Goal: Task Accomplishment & Management: Use online tool/utility

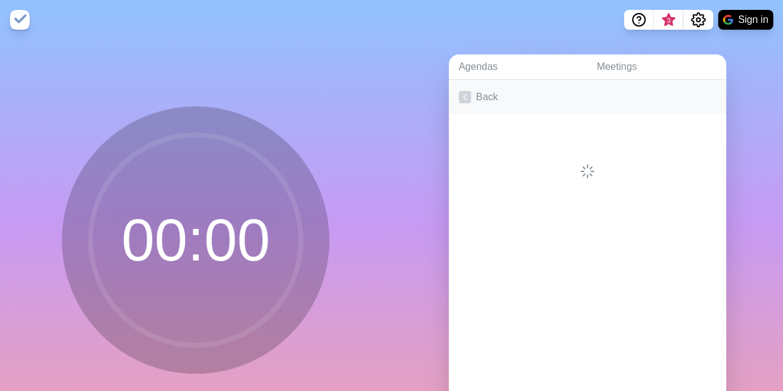
click at [474, 92] on link "Back" at bounding box center [587, 97] width 277 height 35
click at [499, 98] on link "Create an Agenda" at bounding box center [587, 97] width 277 height 35
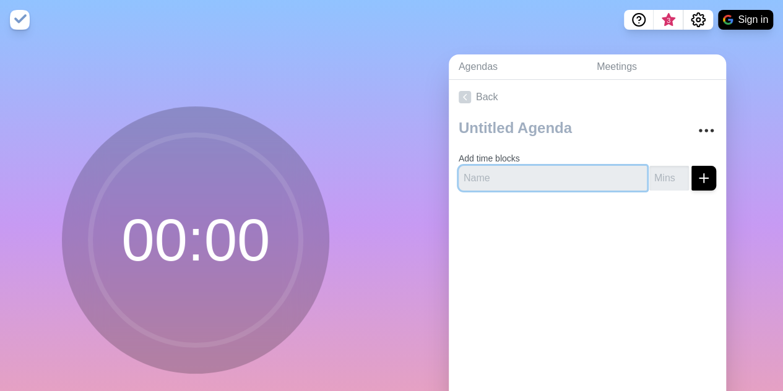
click at [500, 176] on input "text" at bounding box center [553, 178] width 188 height 25
type input "1"
click at [655, 172] on input "number" at bounding box center [670, 178] width 40 height 25
type input "2"
click button "submit" at bounding box center [704, 178] width 25 height 25
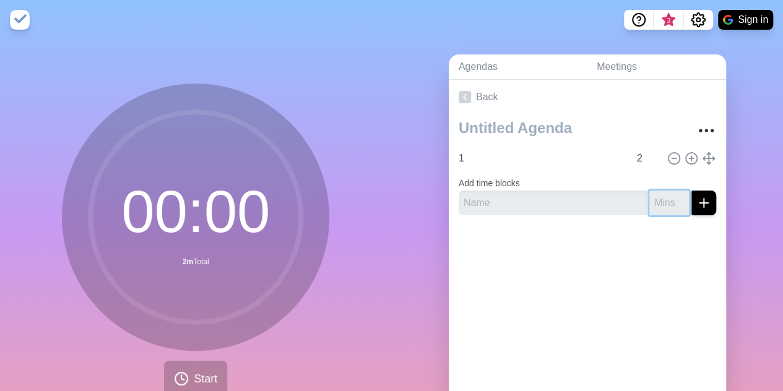
click at [650, 196] on input "number" at bounding box center [670, 203] width 40 height 25
type input "2"
click at [692, 191] on button "submit" at bounding box center [704, 203] width 25 height 25
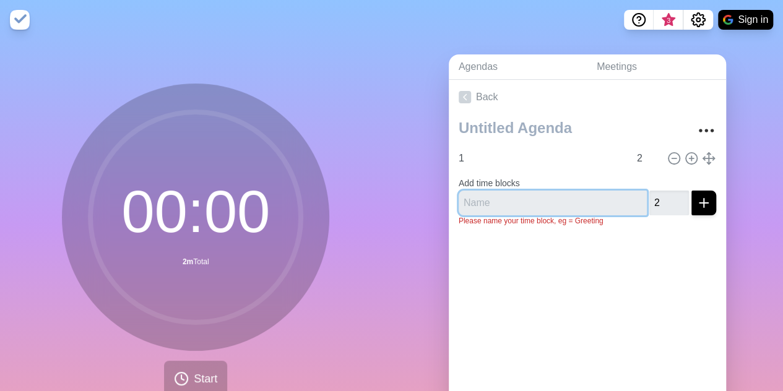
click at [569, 198] on input "text" at bounding box center [553, 203] width 188 height 25
type input "1"
click at [692, 191] on button "submit" at bounding box center [704, 203] width 25 height 25
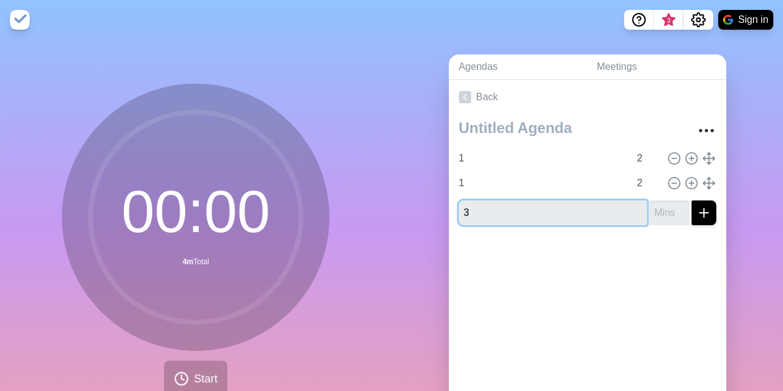
type input "3"
click at [650, 215] on input "number" at bounding box center [670, 213] width 40 height 25
type input "2"
click at [697, 212] on icon "submit" at bounding box center [704, 213] width 15 height 15
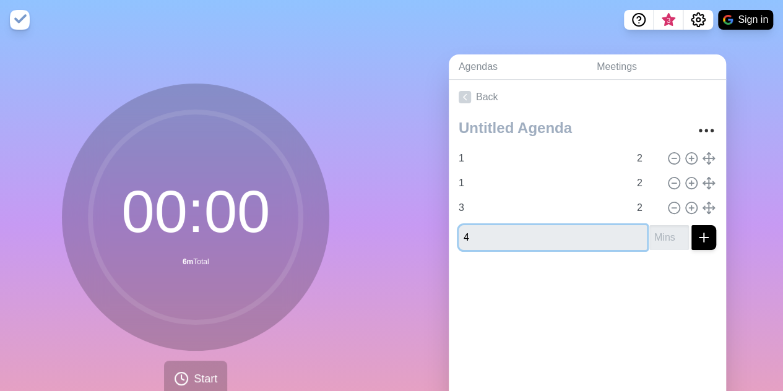
type input "4"
click at [653, 237] on input "number" at bounding box center [670, 237] width 40 height 25
type input "2"
click at [697, 237] on icon "submit" at bounding box center [704, 237] width 15 height 15
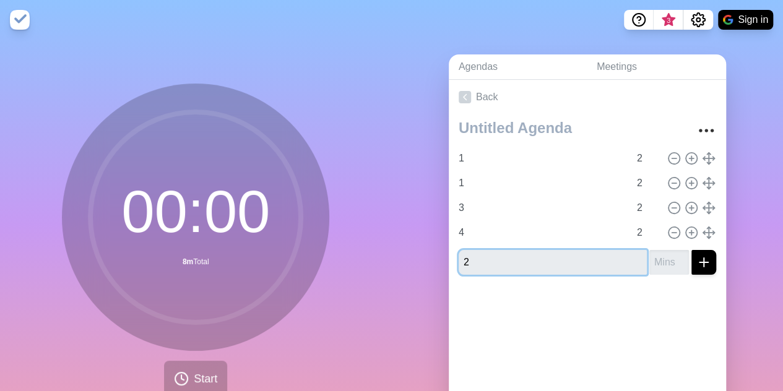
type input "2"
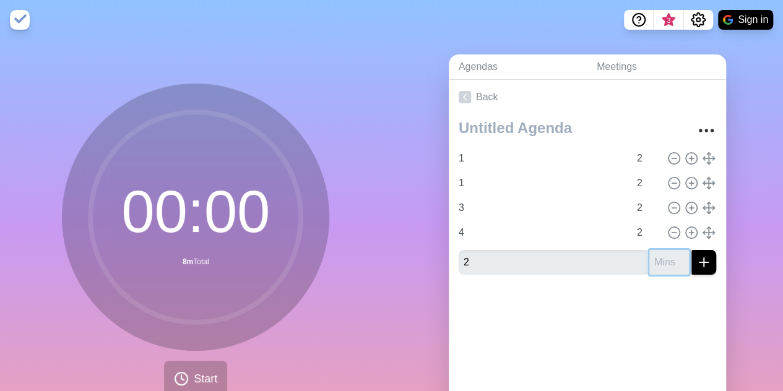
click at [650, 257] on input "number" at bounding box center [670, 262] width 40 height 25
type input "2"
click at [697, 264] on icon "submit" at bounding box center [704, 262] width 15 height 15
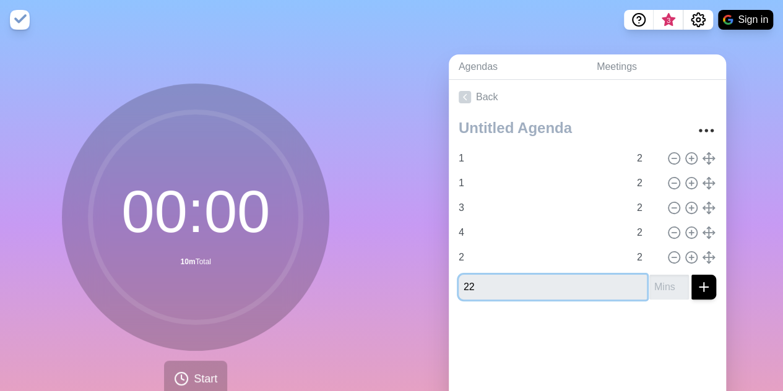
type input "22"
click at [650, 286] on input "number" at bounding box center [670, 287] width 40 height 25
type input "2"
click at [700, 287] on line "submit" at bounding box center [704, 287] width 9 height 0
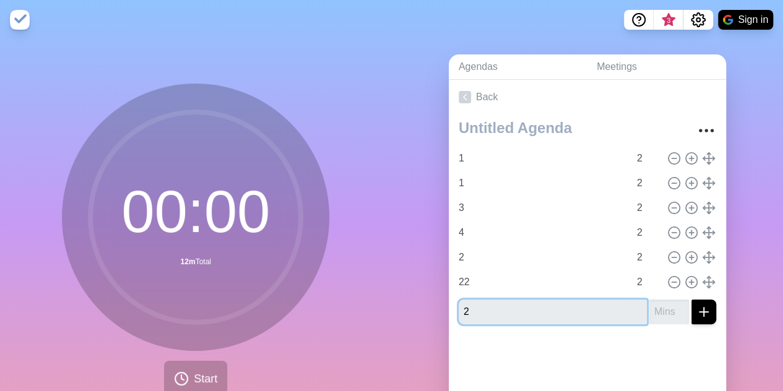
type input "2"
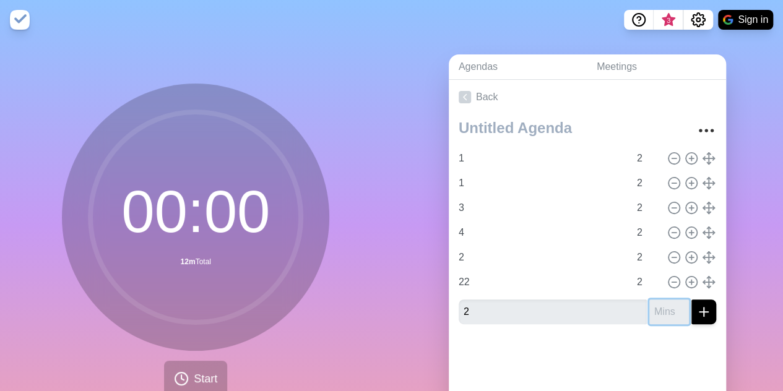
click at [650, 310] on input "number" at bounding box center [670, 312] width 40 height 25
type input "2"
click at [698, 312] on button "submit" at bounding box center [704, 312] width 25 height 25
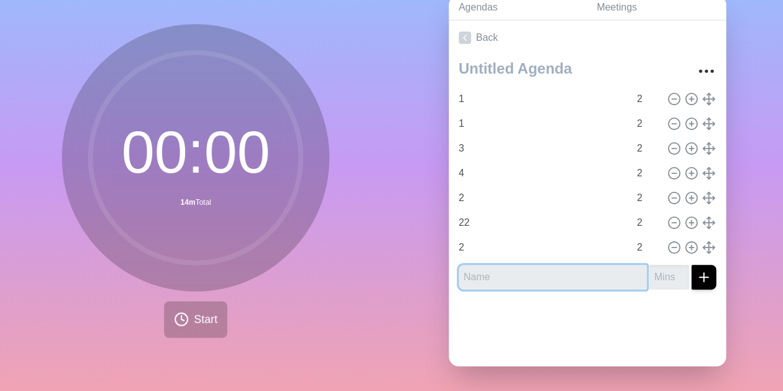
scroll to position [69, 0]
type input "2"
click at [653, 265] on input "number" at bounding box center [670, 277] width 40 height 25
type input "2"
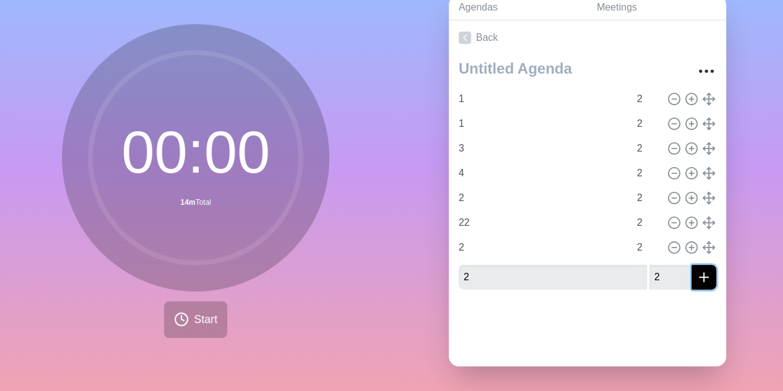
click at [697, 270] on icon "submit" at bounding box center [704, 277] width 15 height 15
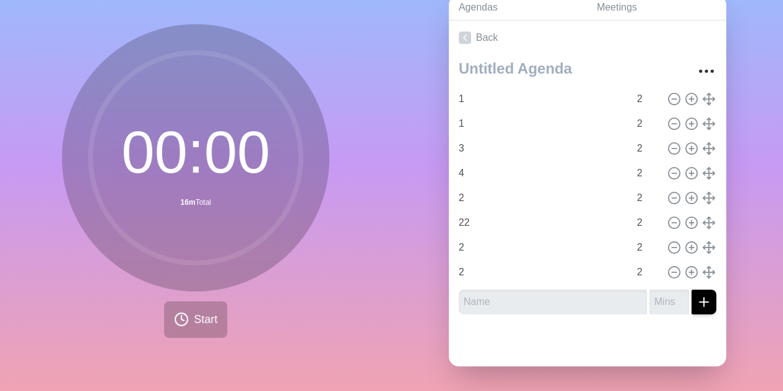
click at [411, 71] on div "Agendas Meetings Back 1 2 1 2 3 2 4 2 2 2 22 2 2 2 2 2" at bounding box center [588, 185] width 392 height 411
